Goal: Task Accomplishment & Management: Complete application form

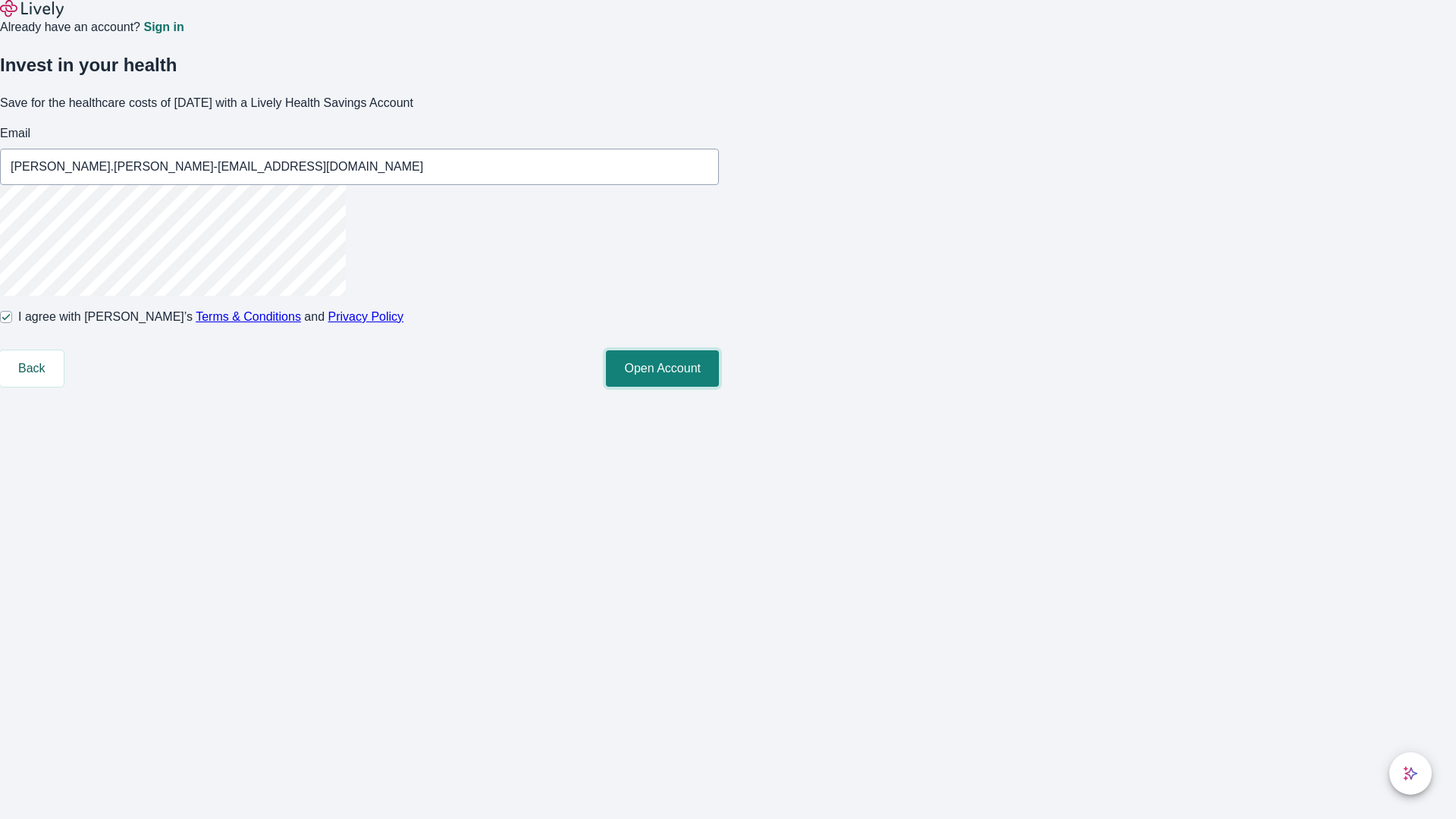
click at [718, 387] on button "Open Account" at bounding box center [662, 369] width 113 height 36
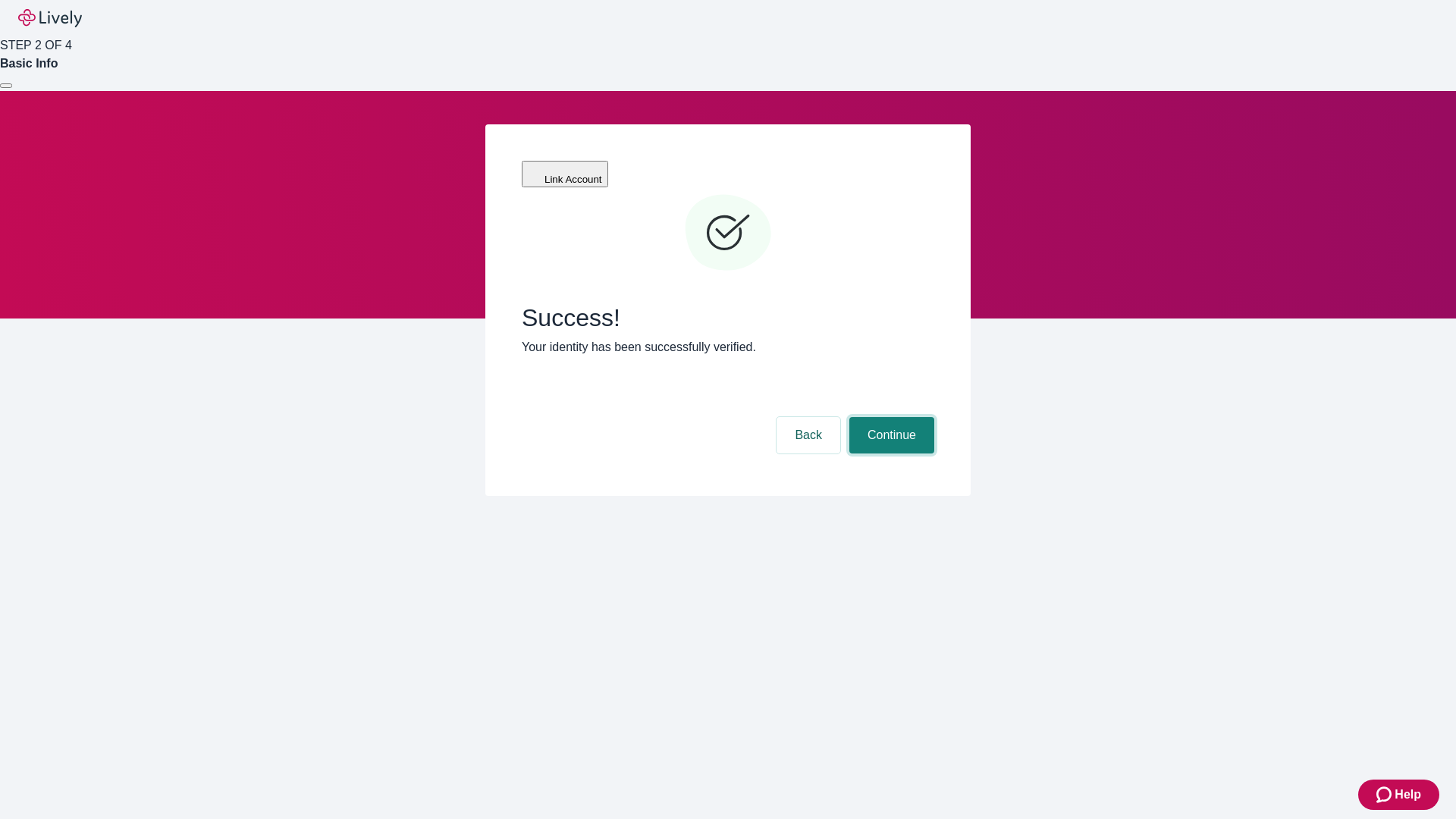
click at [890, 417] on button "Continue" at bounding box center [892, 435] width 85 height 36
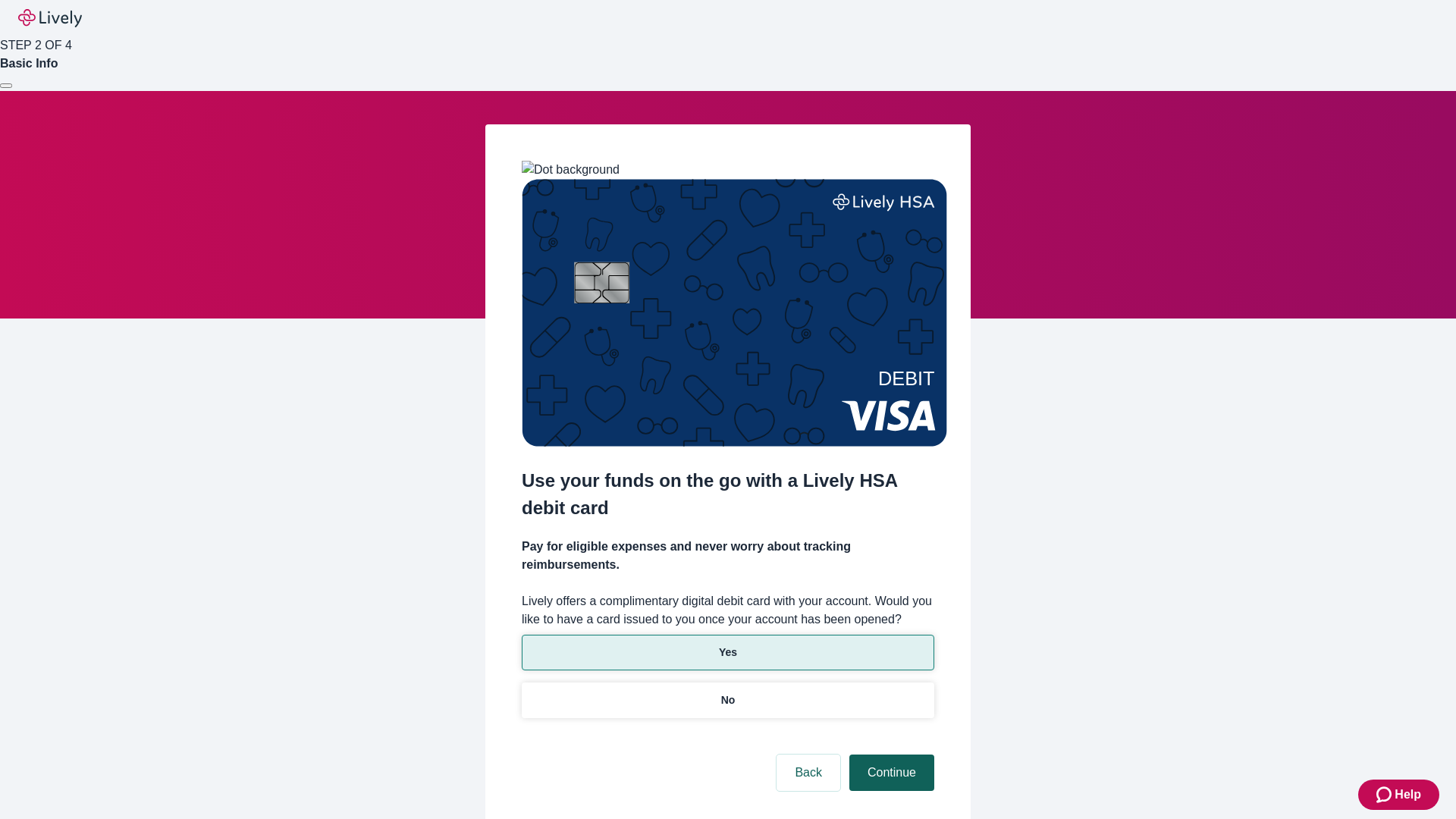
click at [727, 645] on p "Yes" at bounding box center [727, 653] width 18 height 16
click at [890, 755] on button "Continue" at bounding box center [892, 773] width 85 height 36
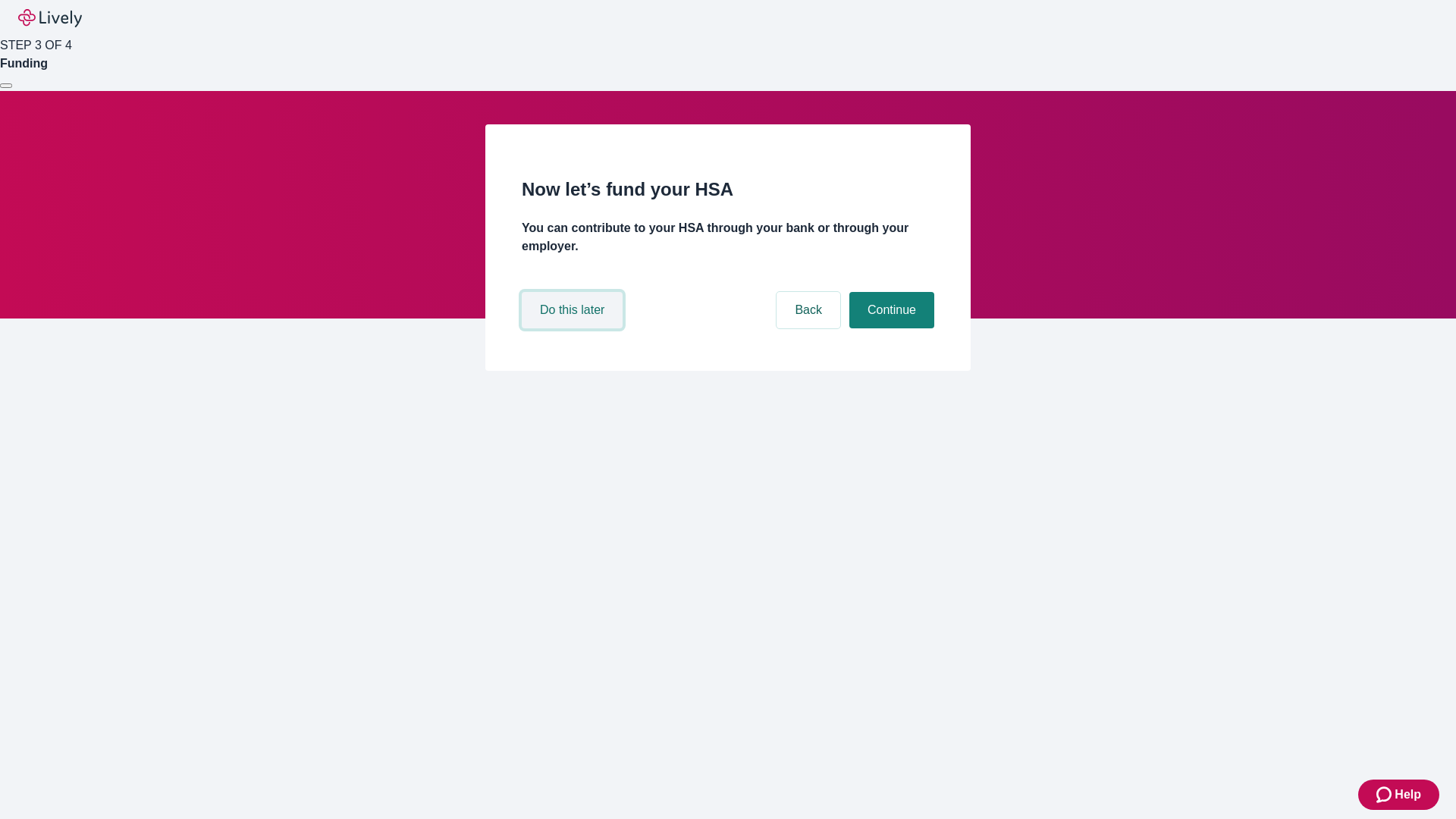
click at [574, 328] on button "Do this later" at bounding box center [572, 310] width 101 height 36
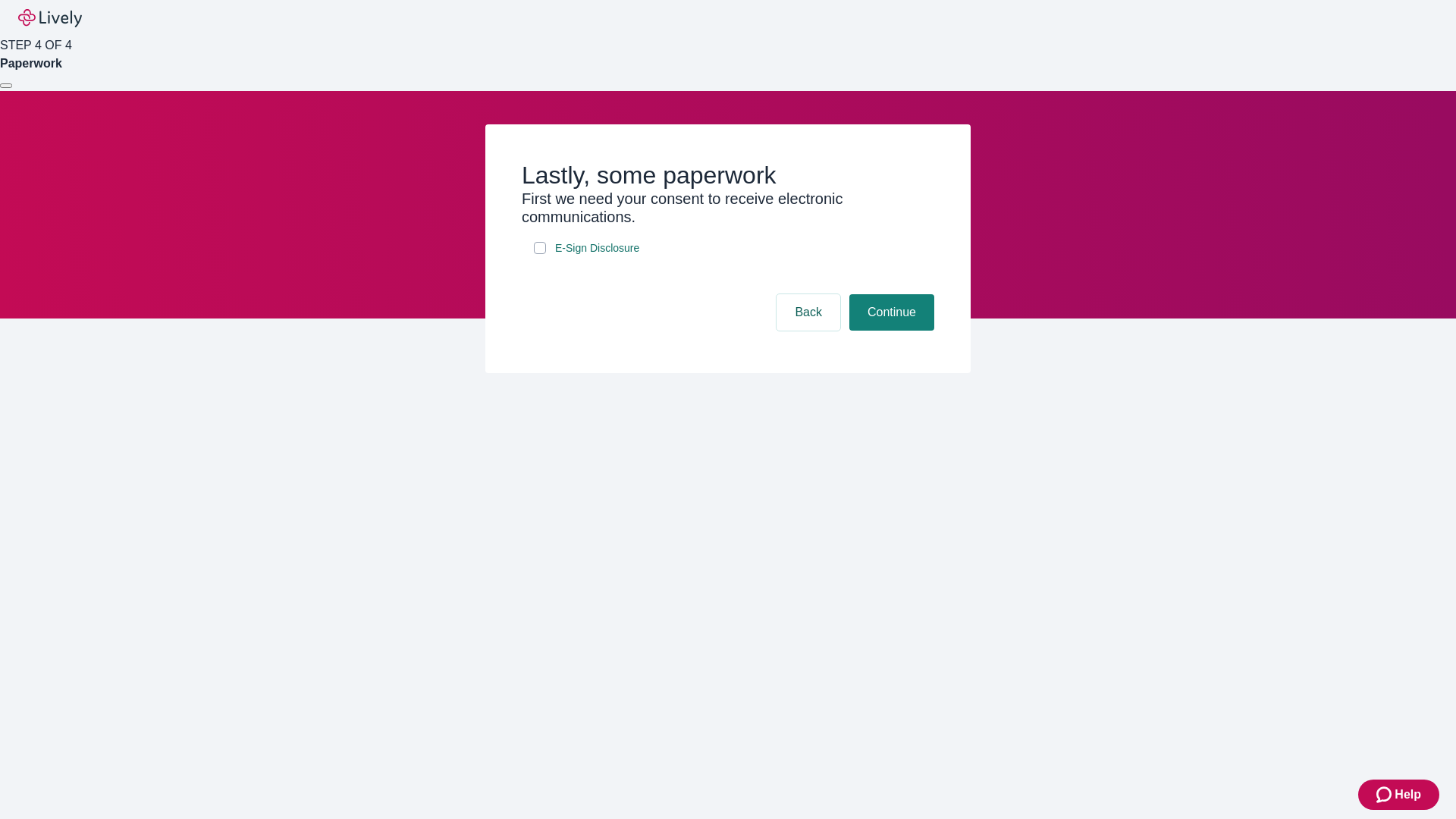
click at [540, 254] on input "E-Sign Disclosure" at bounding box center [540, 248] width 12 height 12
checkbox input "true"
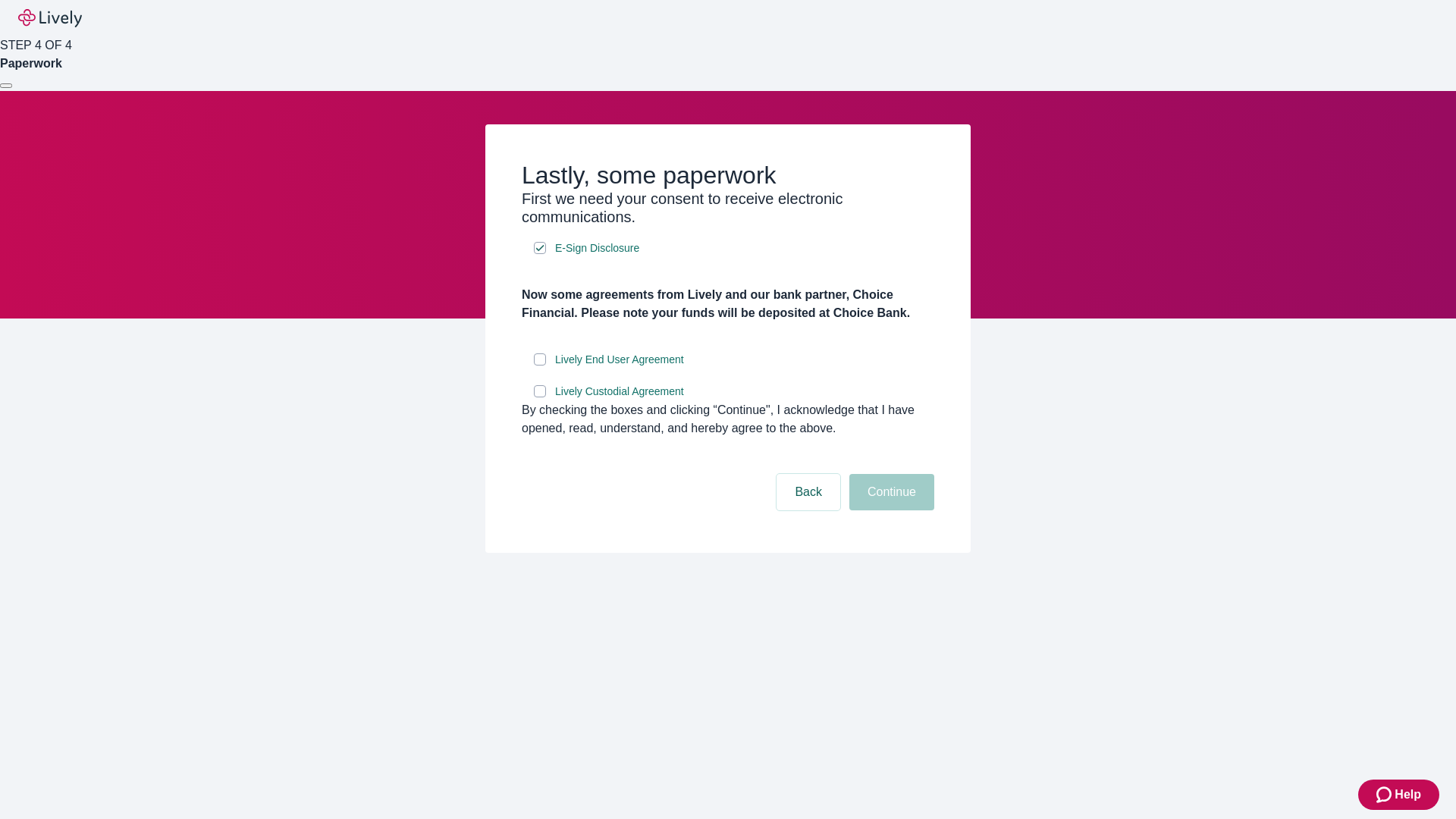
click at [540, 365] on input "Lively End User Agreement" at bounding box center [540, 359] width 12 height 12
checkbox input "true"
click at [540, 397] on input "Lively Custodial Agreement" at bounding box center [540, 391] width 12 height 12
checkbox input "true"
click at [890, 511] on button "Continue" at bounding box center [892, 492] width 85 height 36
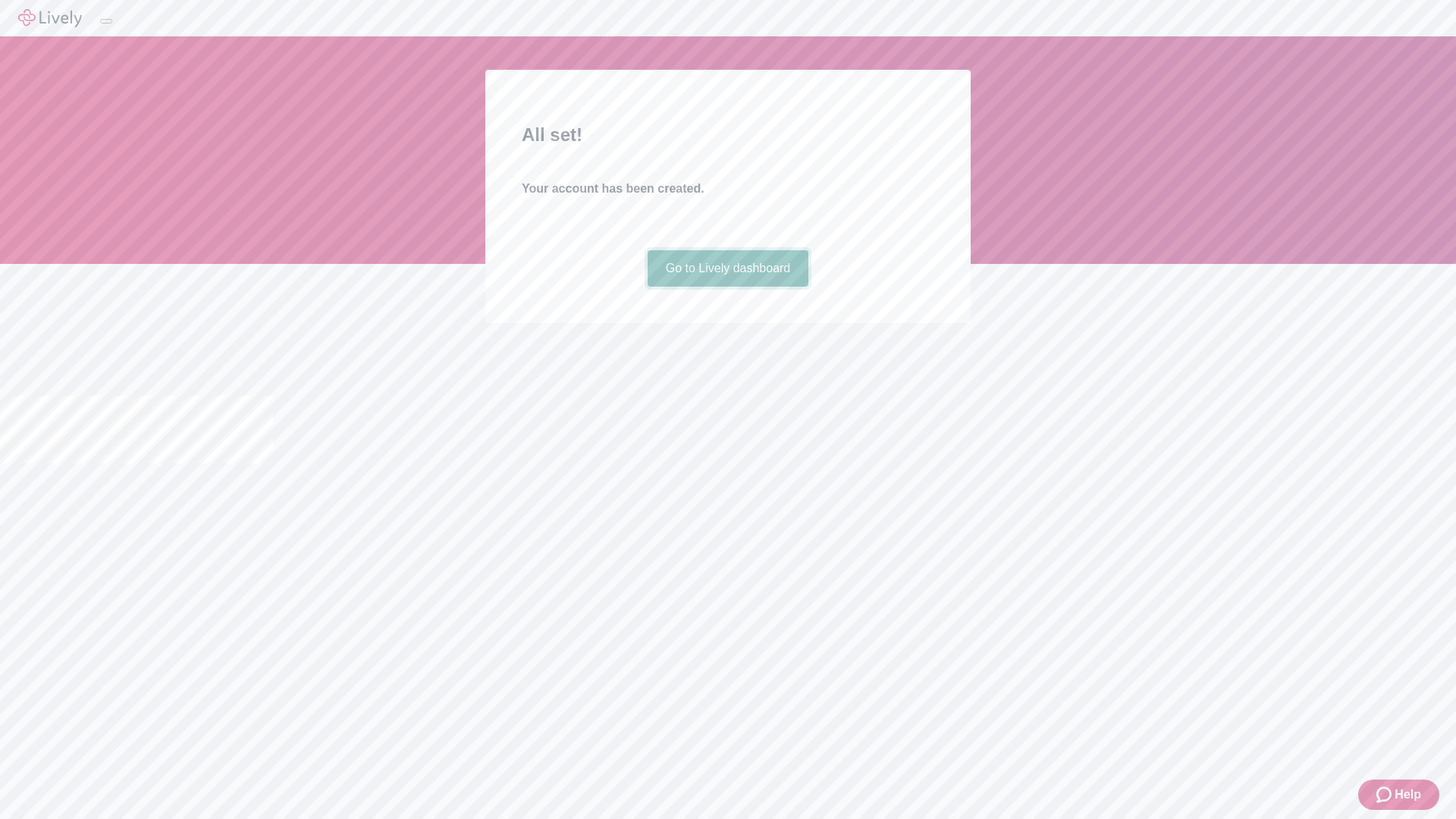
click at [727, 287] on link "Go to Lively dashboard" at bounding box center [728, 268] width 162 height 36
